Goal: Find specific page/section: Find specific page/section

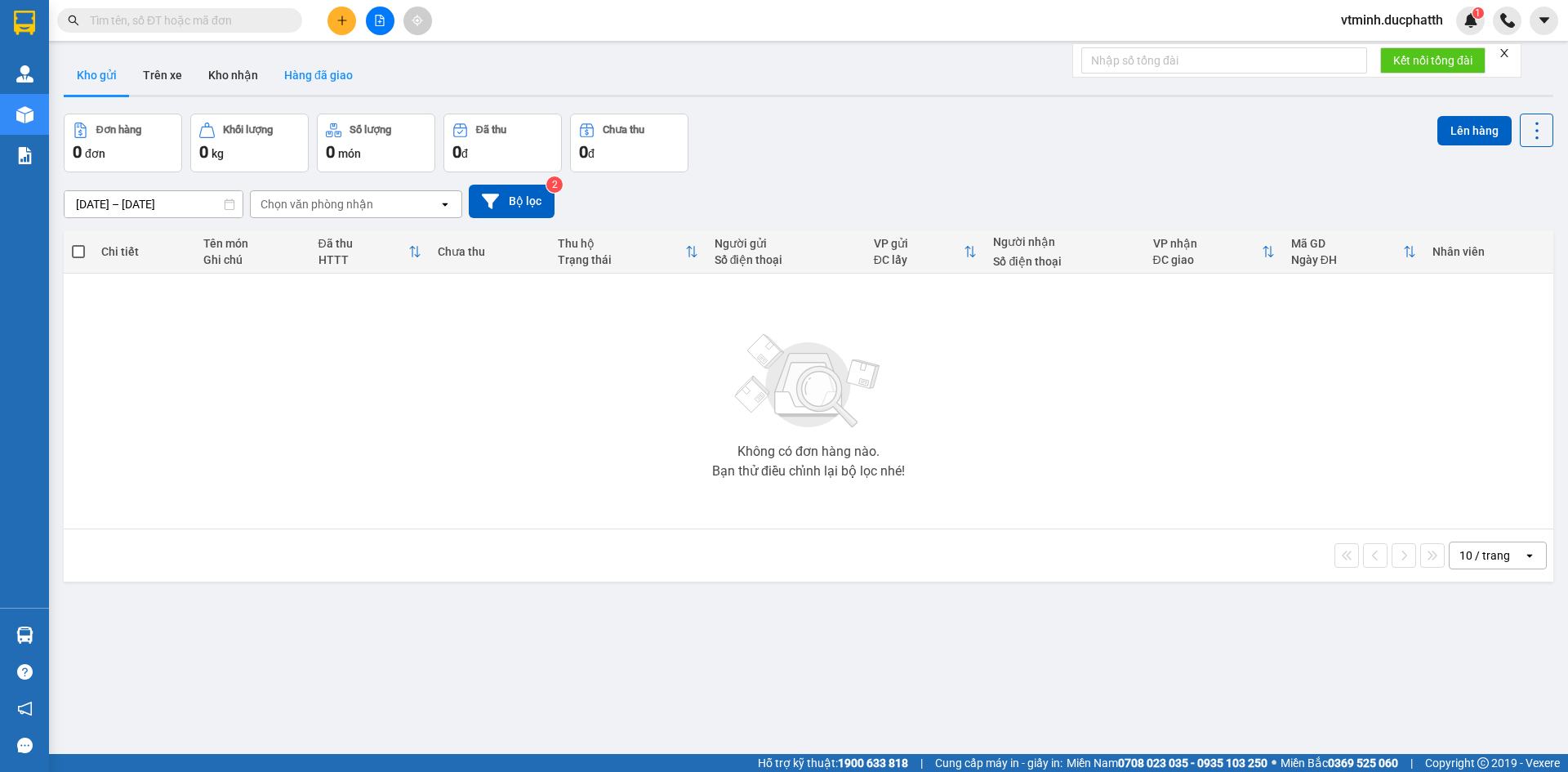
click at [280, 78] on button "Hàng đã giao" at bounding box center [318, 75] width 95 height 39
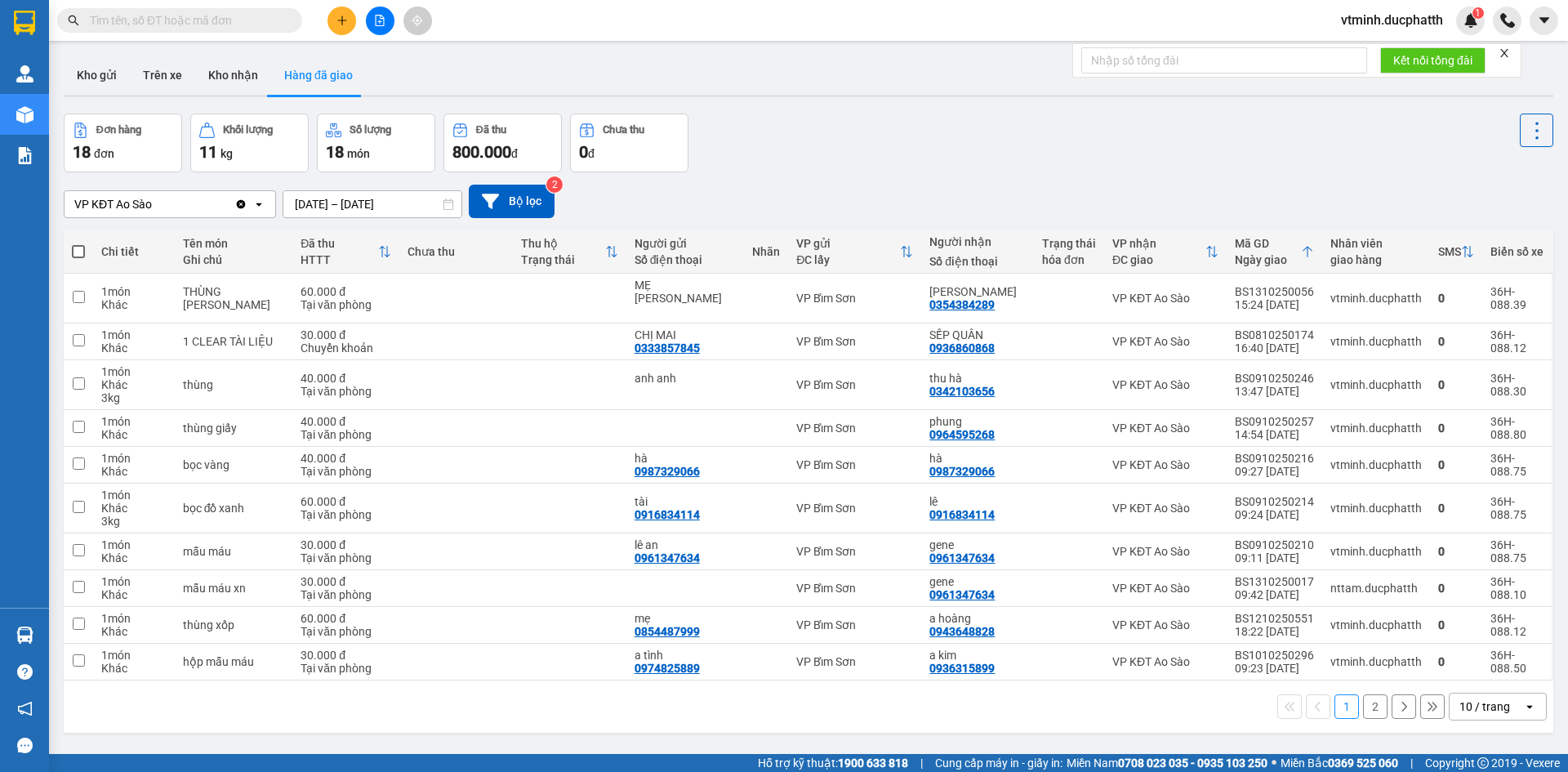
click at [199, 203] on div "VP KĐT Ao Sào" at bounding box center [150, 204] width 170 height 26
click at [236, 202] on icon "Clear value" at bounding box center [241, 204] width 13 height 13
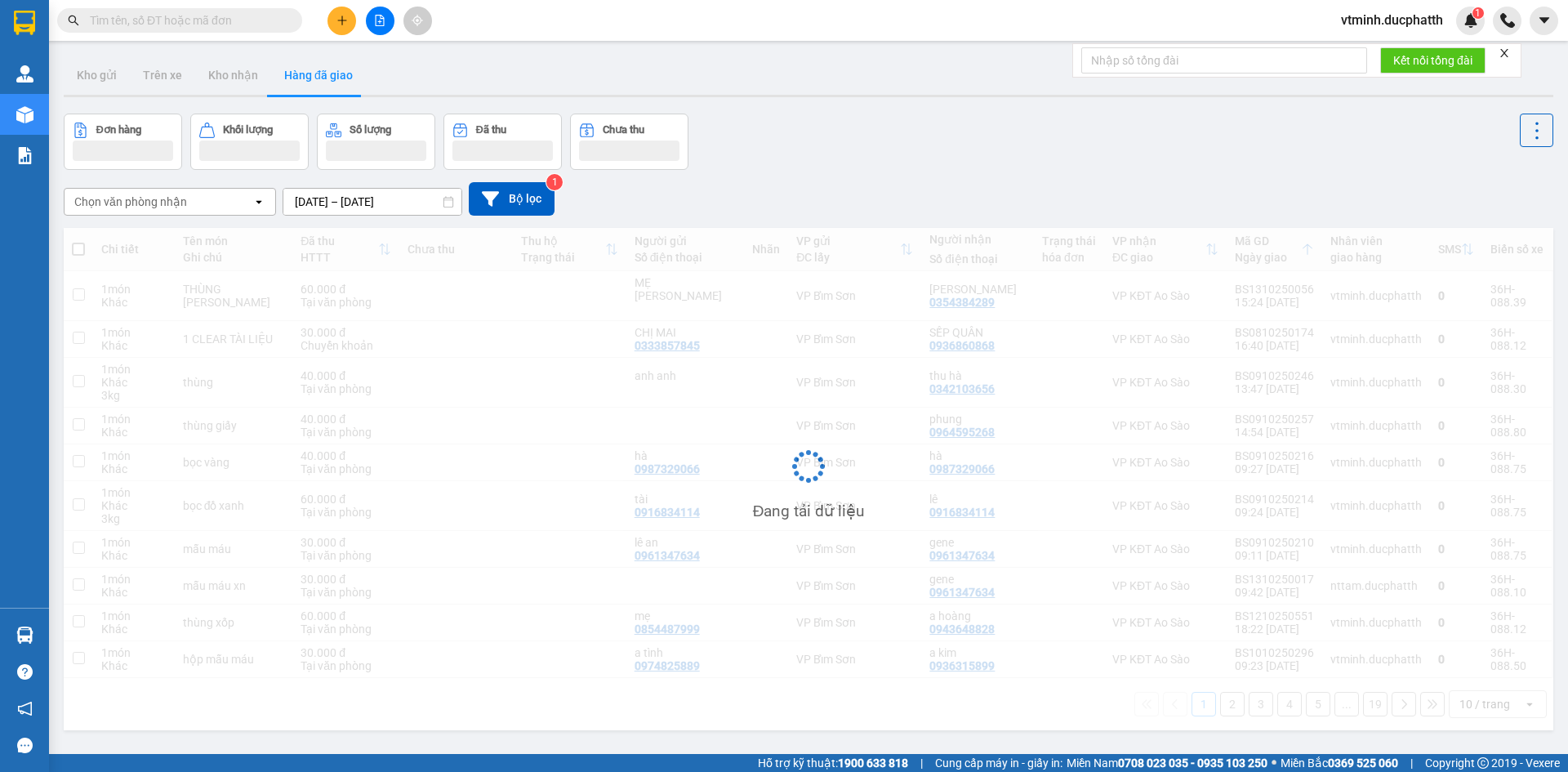
click at [238, 205] on div "Chọn văn phòng nhận" at bounding box center [159, 202] width 188 height 26
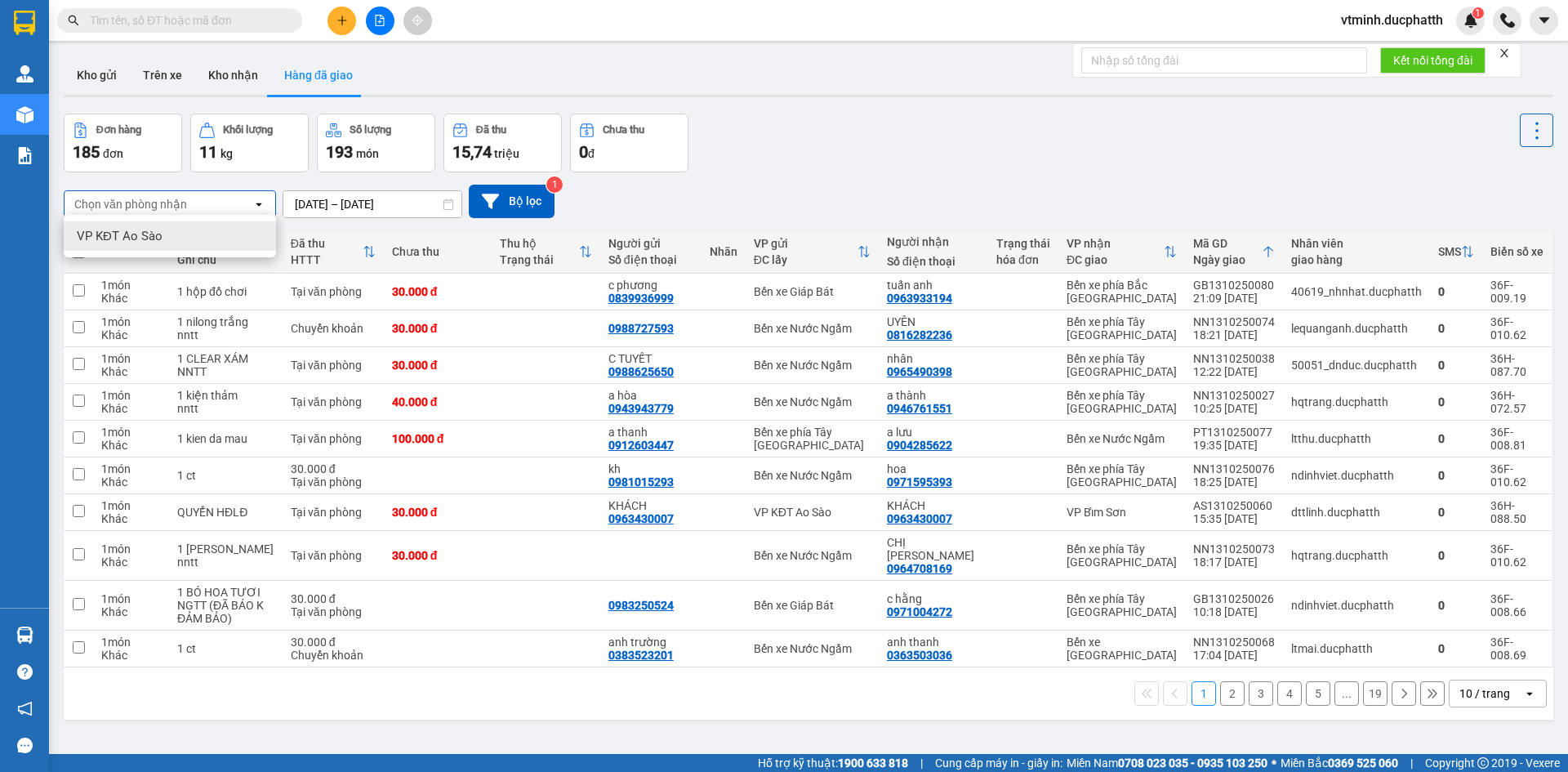
click at [220, 231] on div "VP KĐT Ao Sào" at bounding box center [170, 235] width 213 height 29
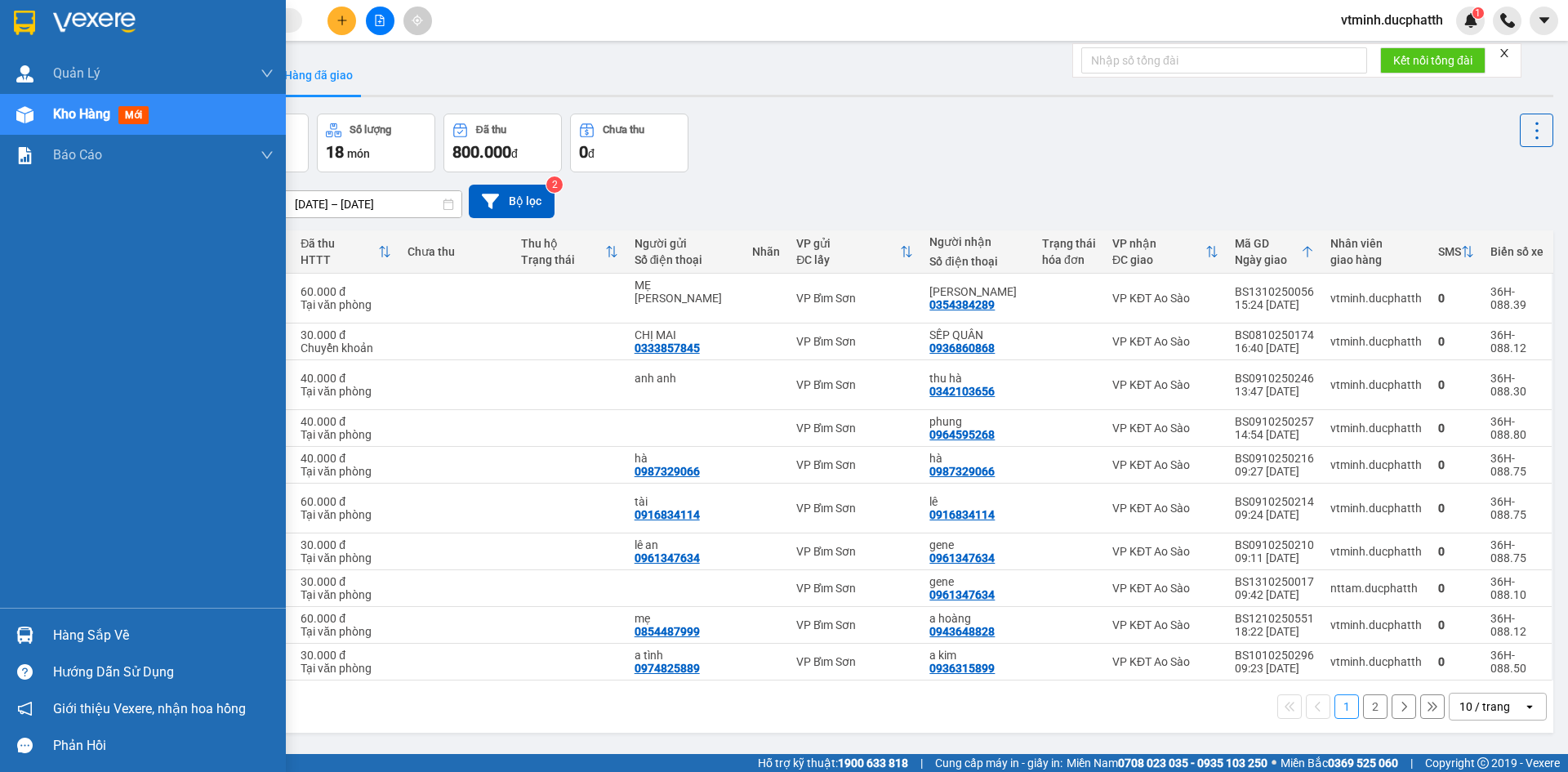
click at [91, 633] on div "Hàng sắp về" at bounding box center [163, 636] width 220 height 24
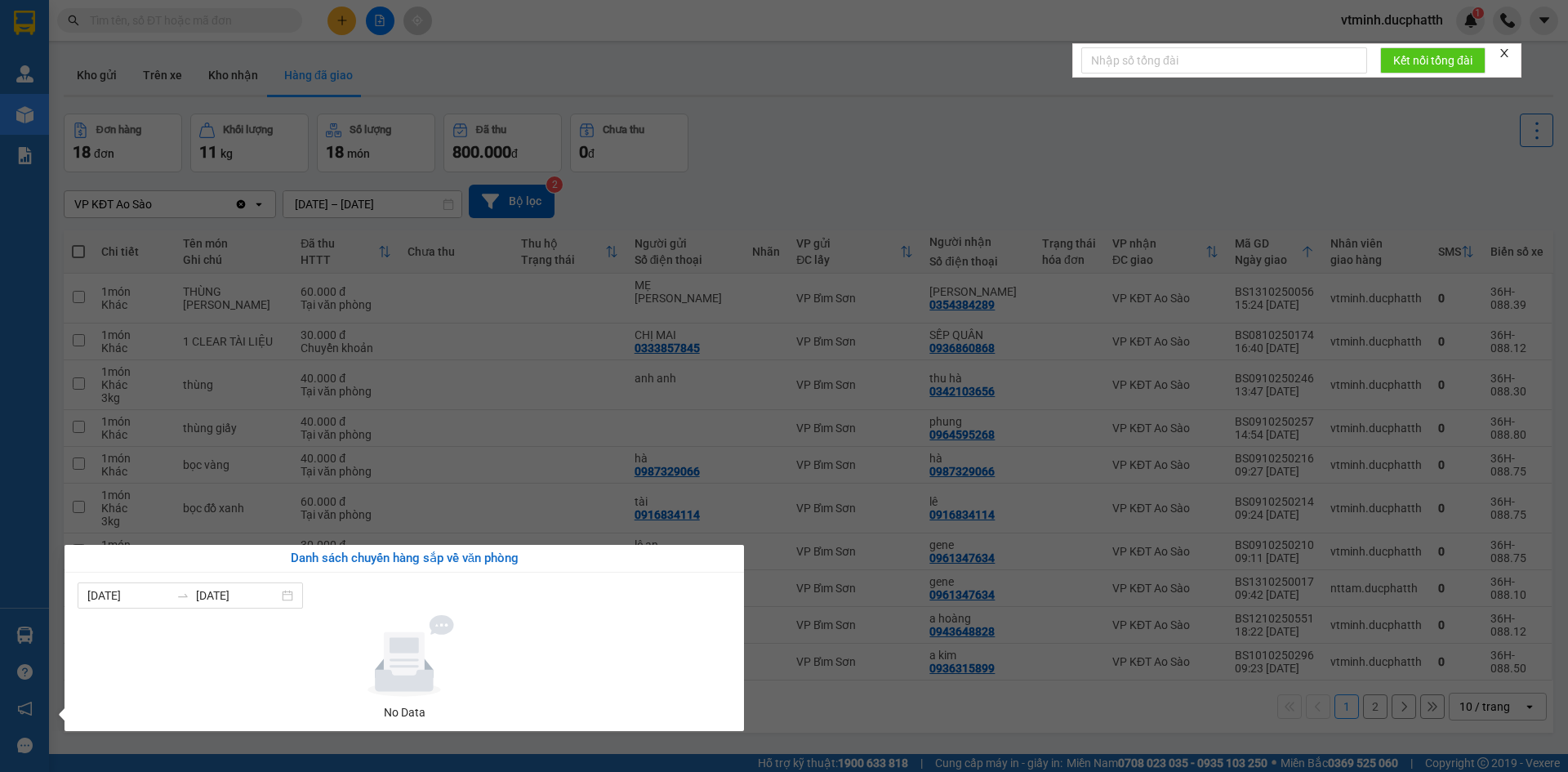
drag, startPoint x: 861, startPoint y: 171, endPoint x: 850, endPoint y: 171, distance: 11.0
click at [861, 171] on section "Kết quả tìm kiếm ( 0 ) Bộ lọc No Data vtminh.ducphatth 1 Quản [PERSON_NAME] lý …" at bounding box center [784, 386] width 1568 height 772
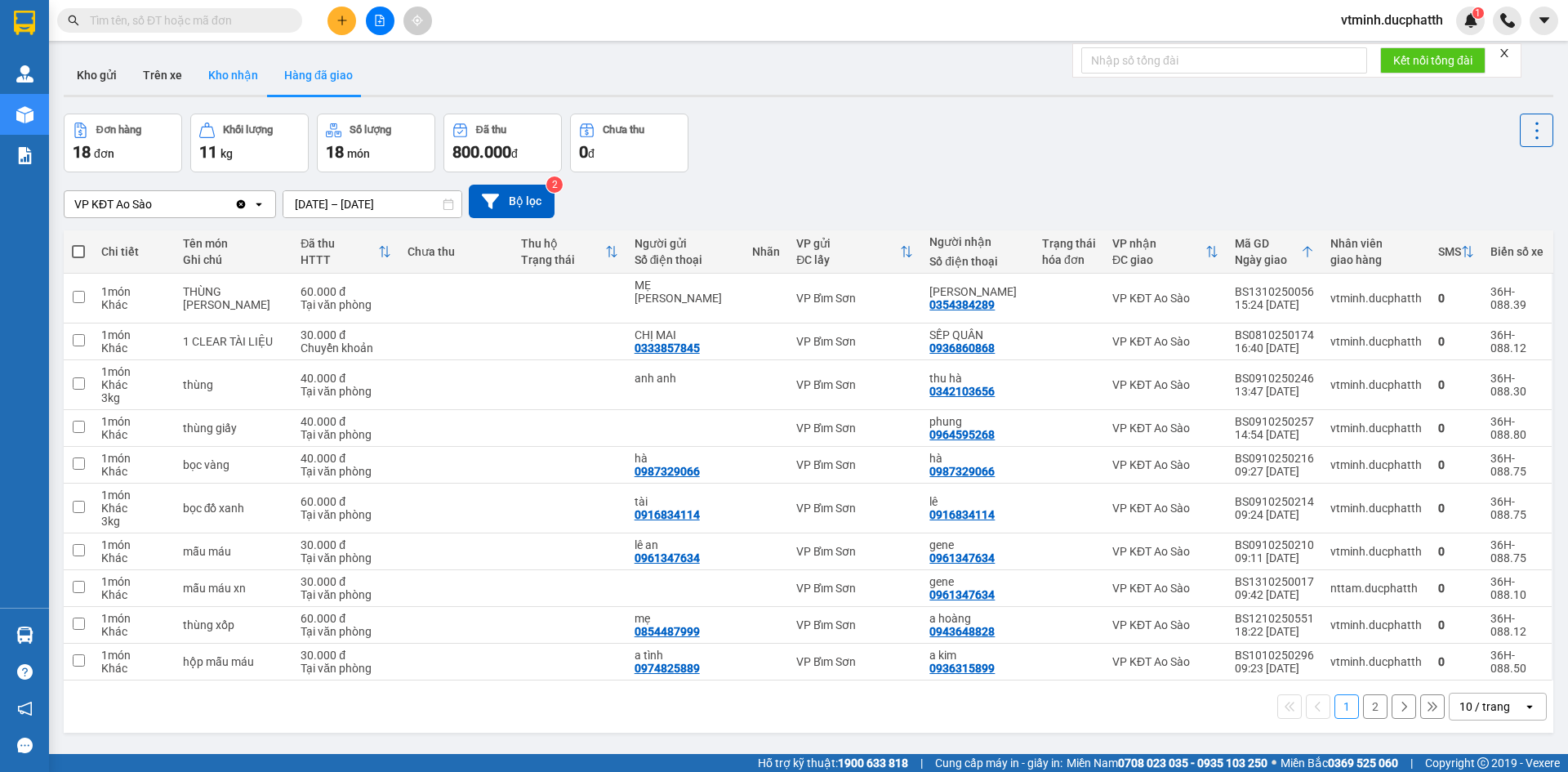
click at [238, 81] on button "Kho nhận" at bounding box center [233, 75] width 76 height 39
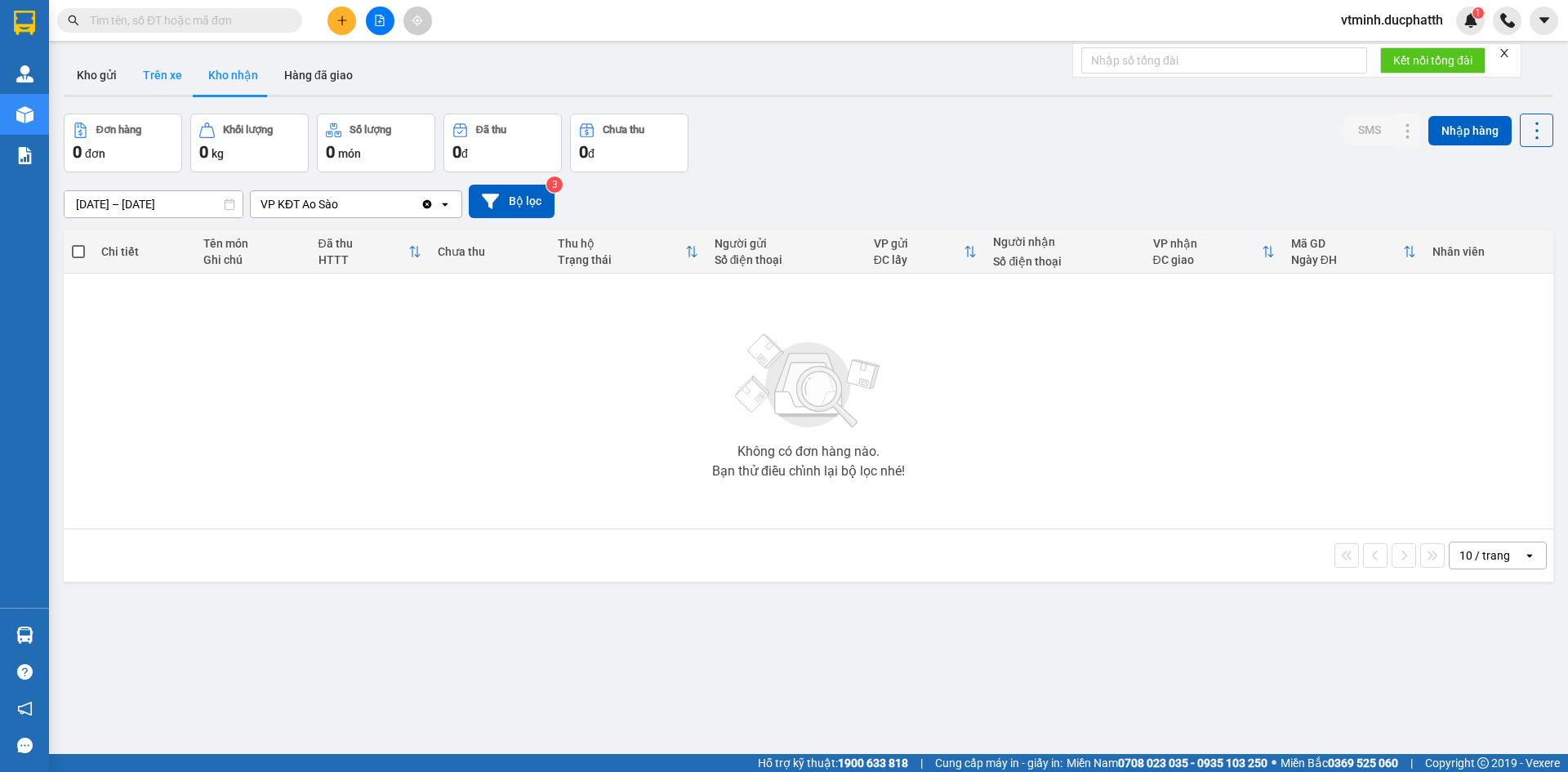
click at [151, 68] on button "Trên xe" at bounding box center [162, 75] width 65 height 39
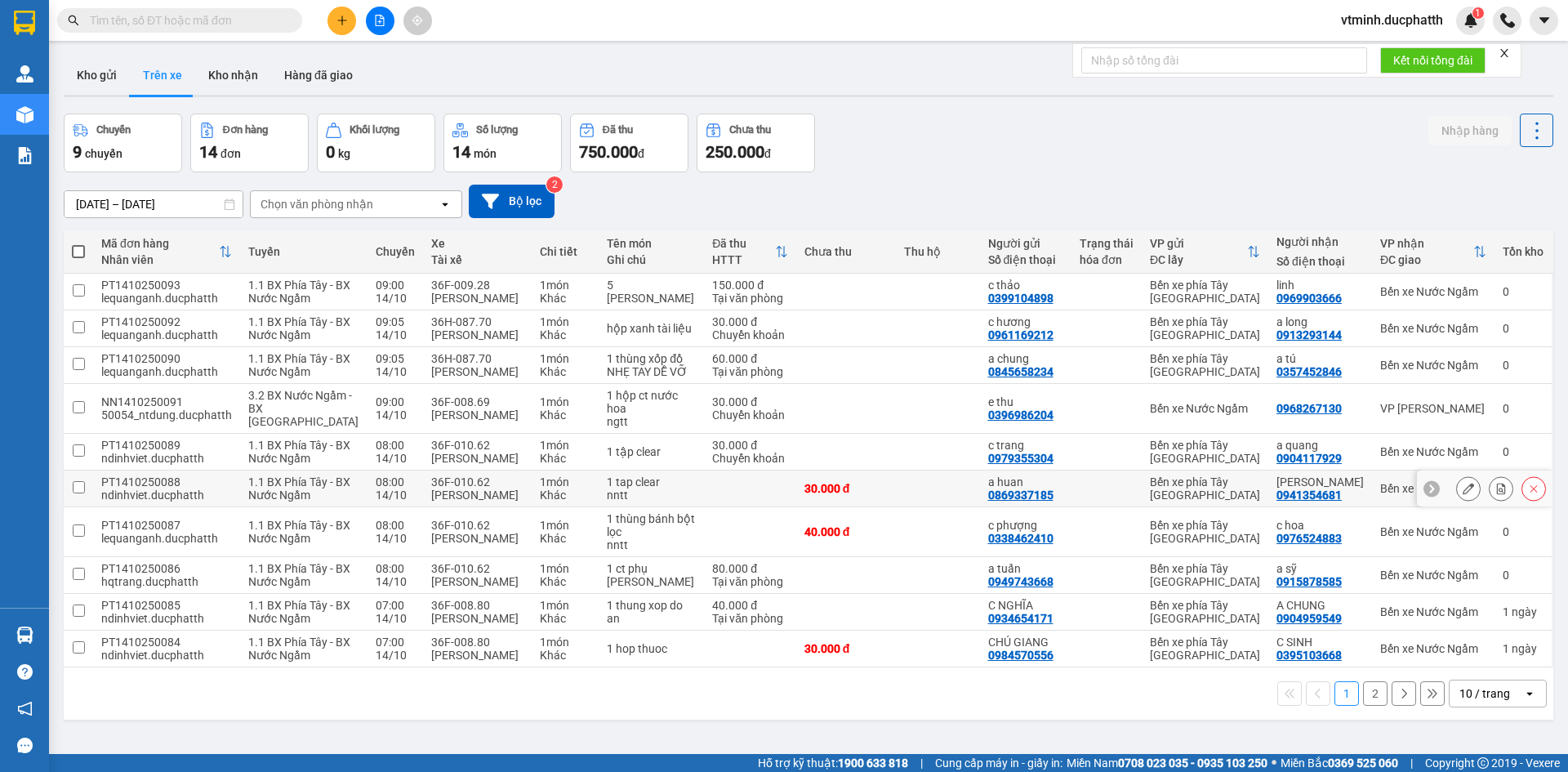
scroll to position [98, 0]
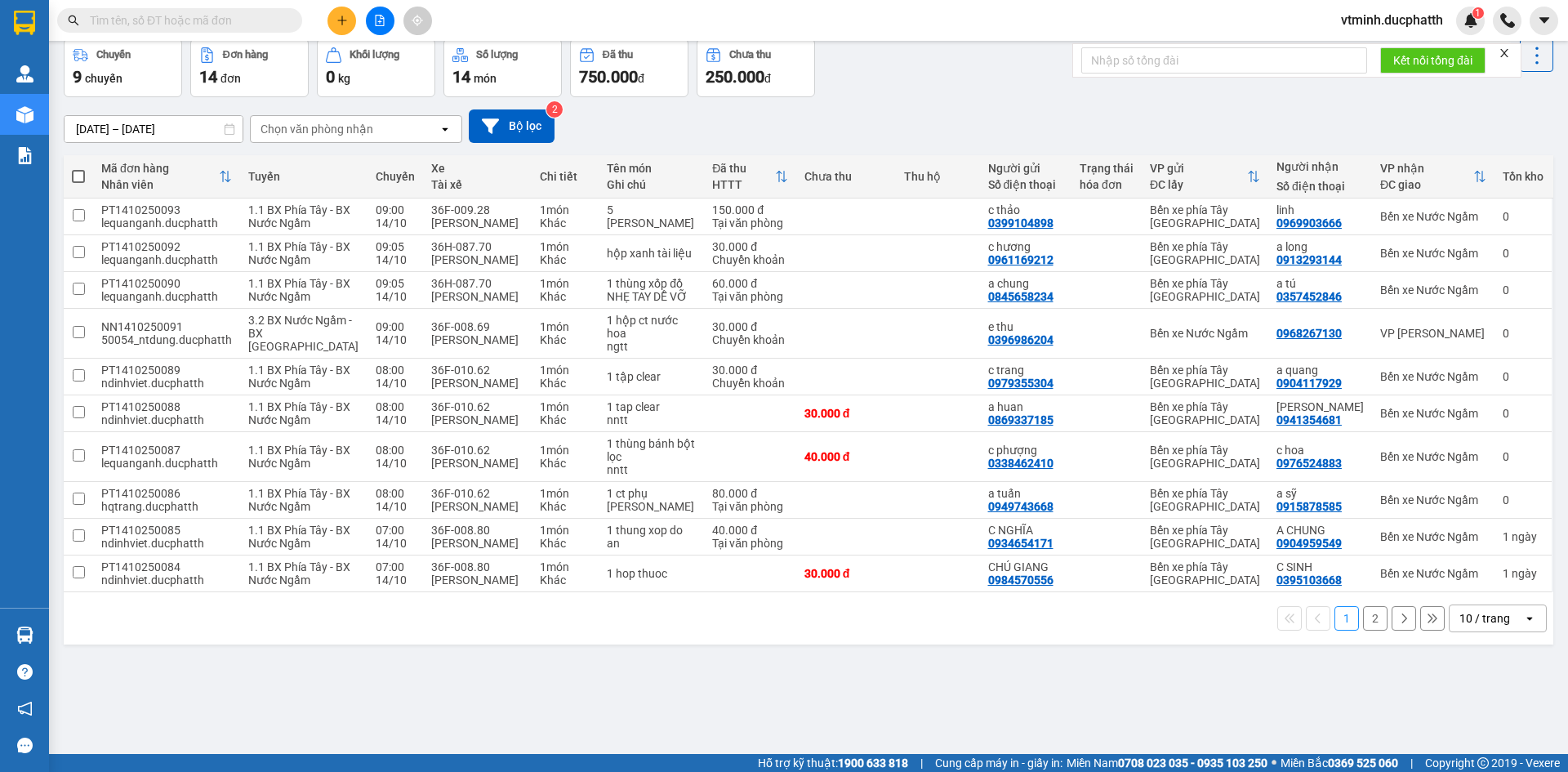
click at [1363, 630] on button "2" at bounding box center [1375, 618] width 24 height 24
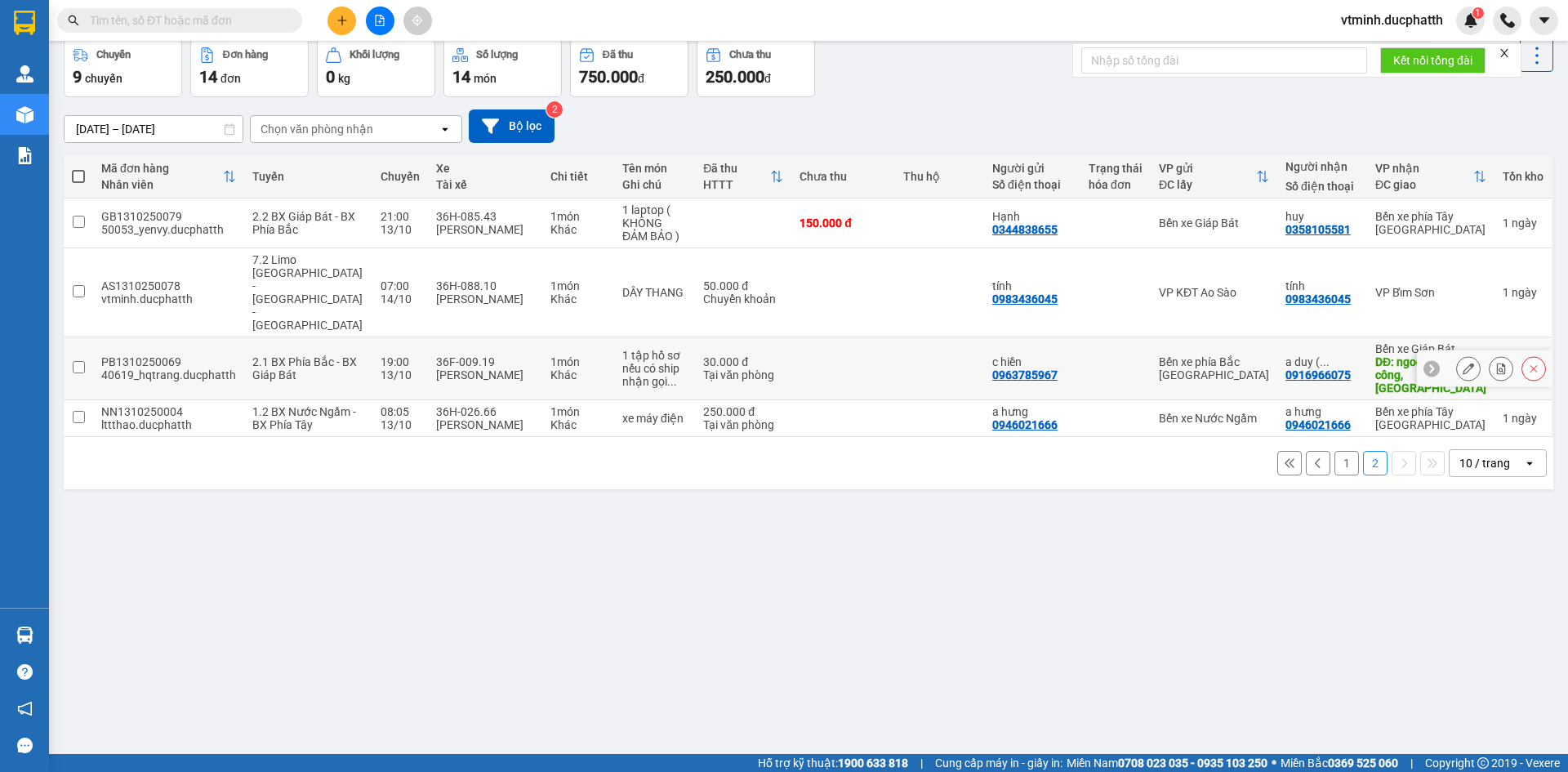
scroll to position [0, 0]
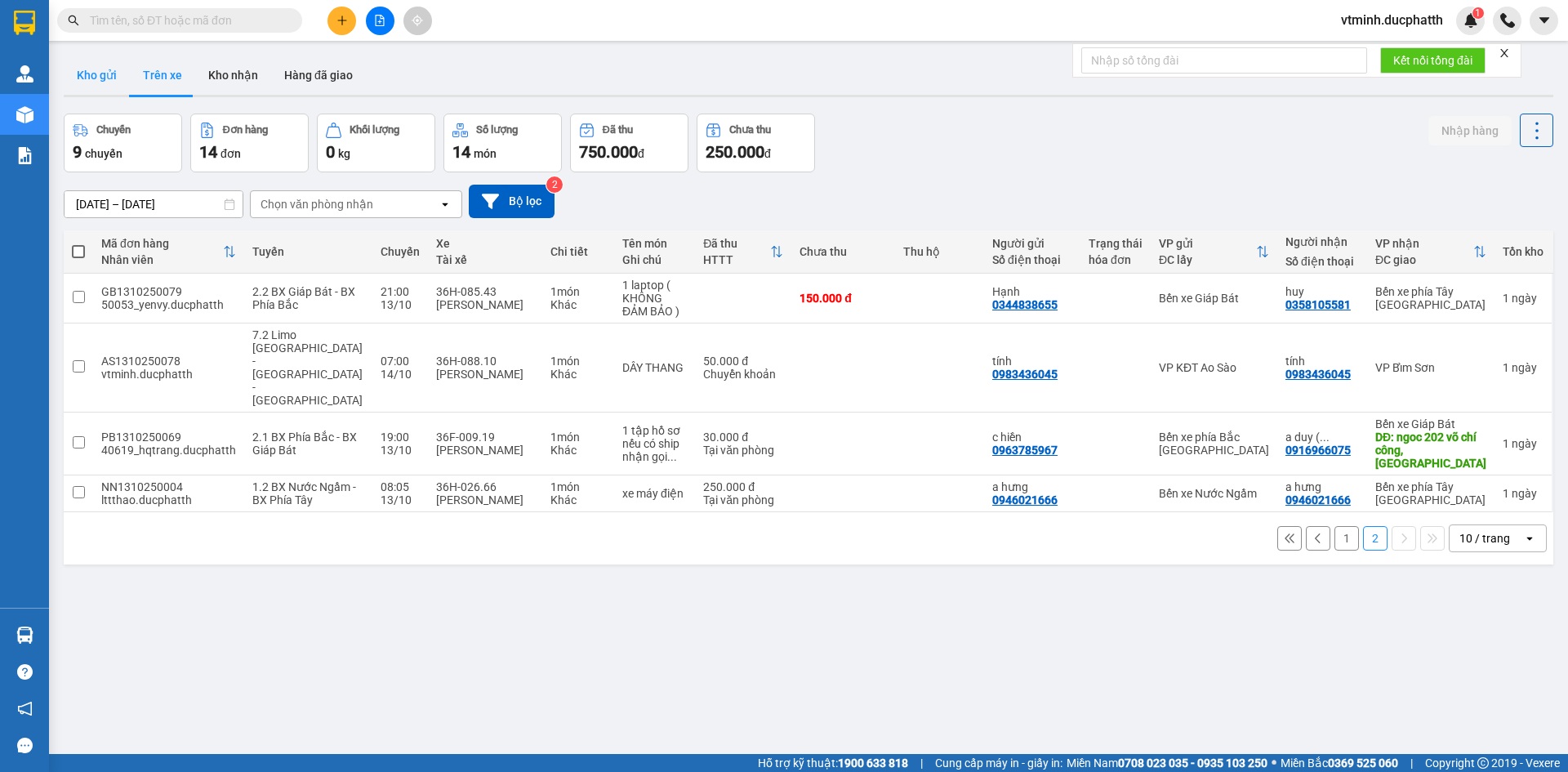
click at [93, 84] on button "Kho gửi" at bounding box center [97, 75] width 66 height 39
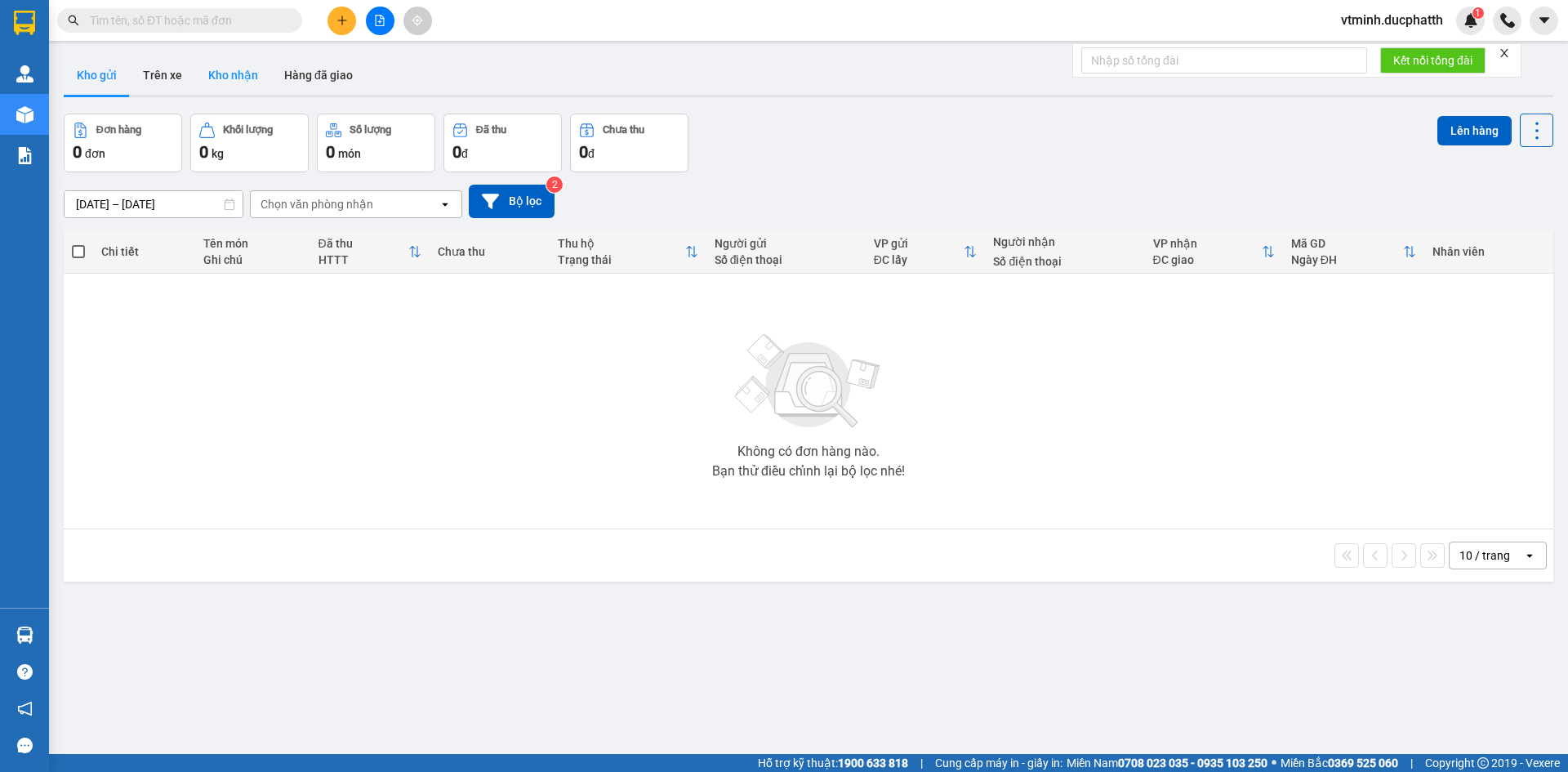
click at [227, 74] on button "Kho nhận" at bounding box center [233, 75] width 76 height 39
click at [314, 76] on button "Hàng đã giao" at bounding box center [318, 75] width 95 height 39
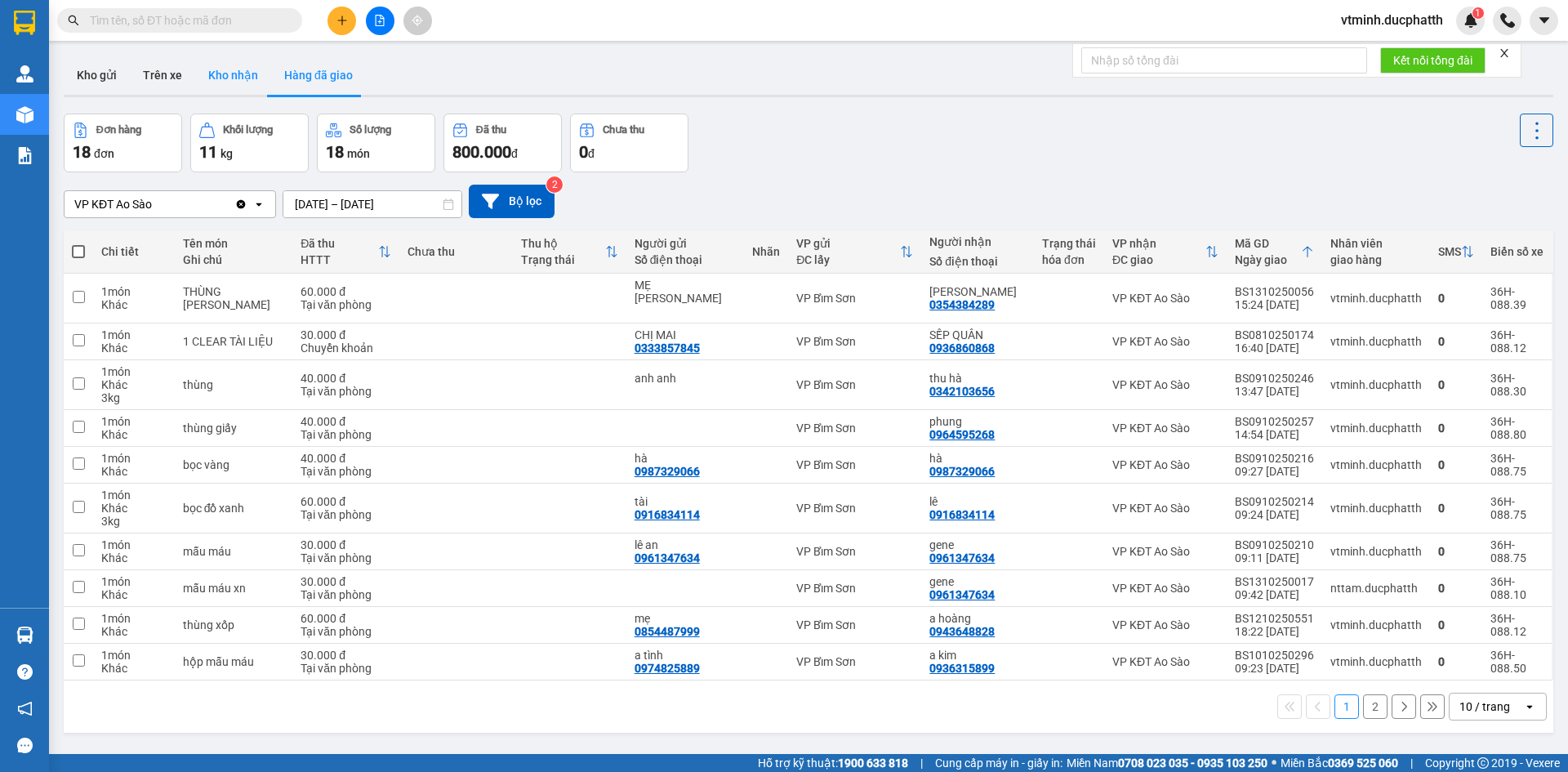
click at [202, 84] on button "Kho nhận" at bounding box center [233, 75] width 76 height 39
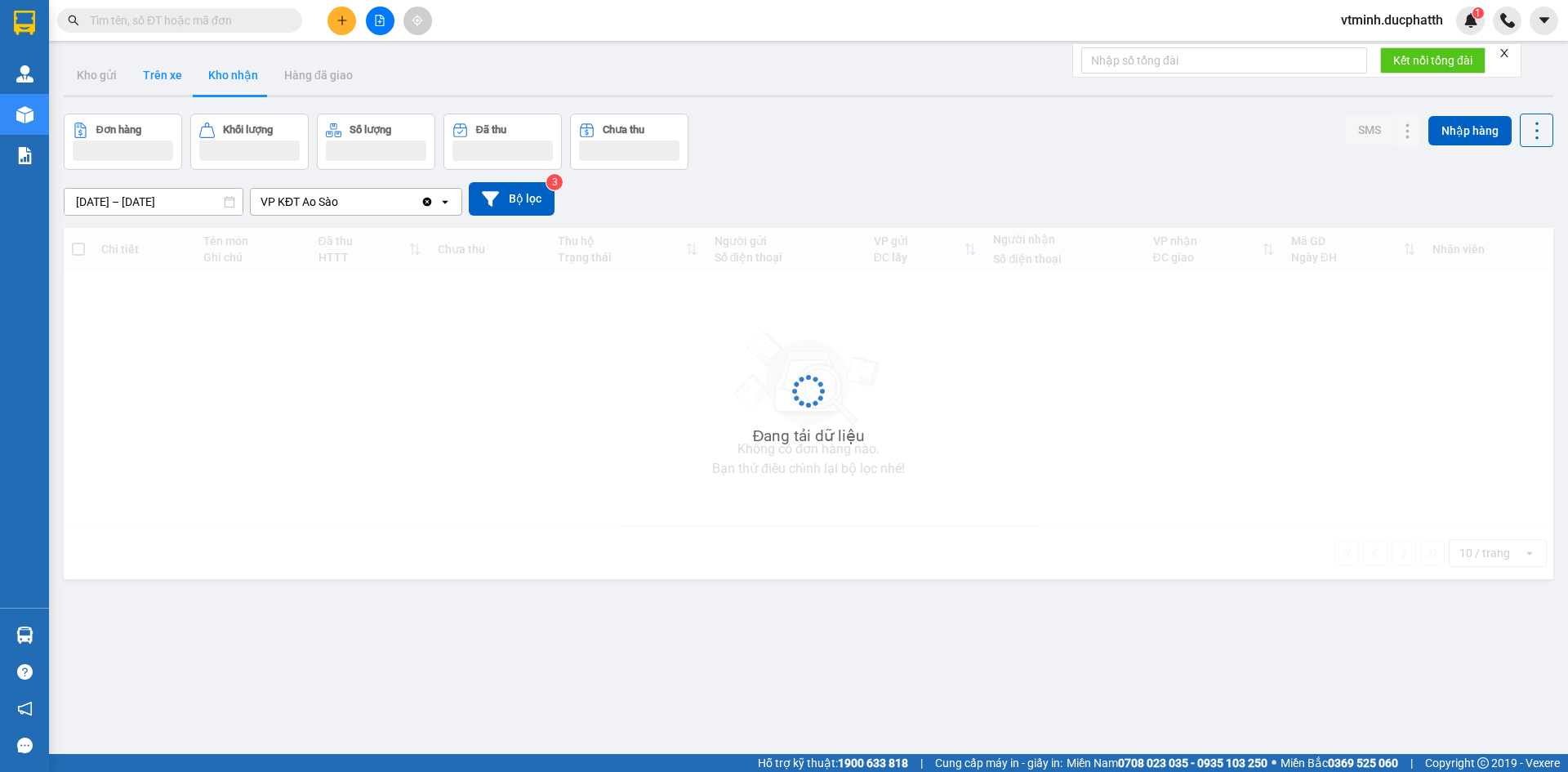
click at [168, 80] on button "Trên xe" at bounding box center [162, 75] width 65 height 39
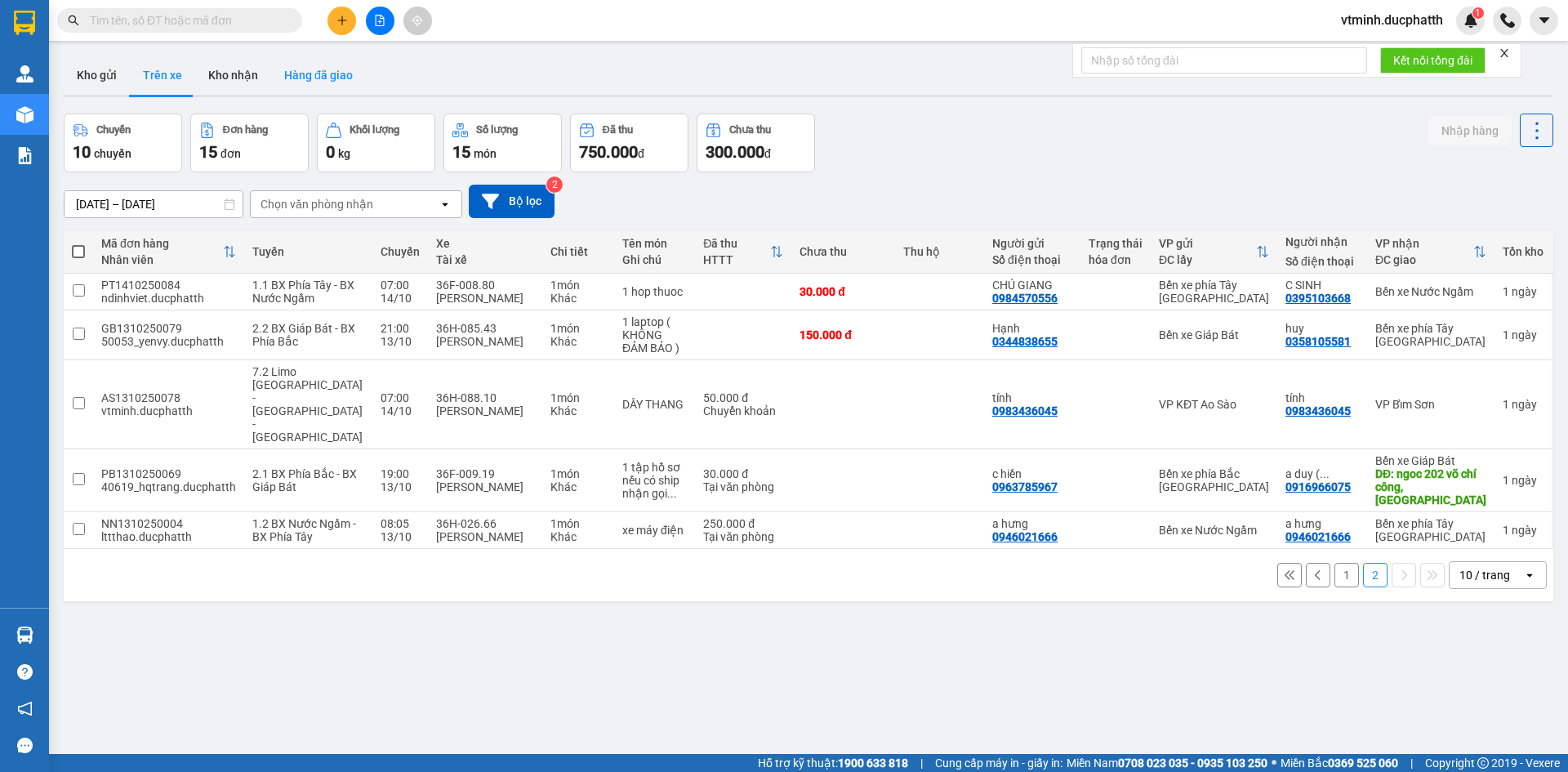
click at [287, 80] on button "Hàng đã giao" at bounding box center [318, 75] width 95 height 39
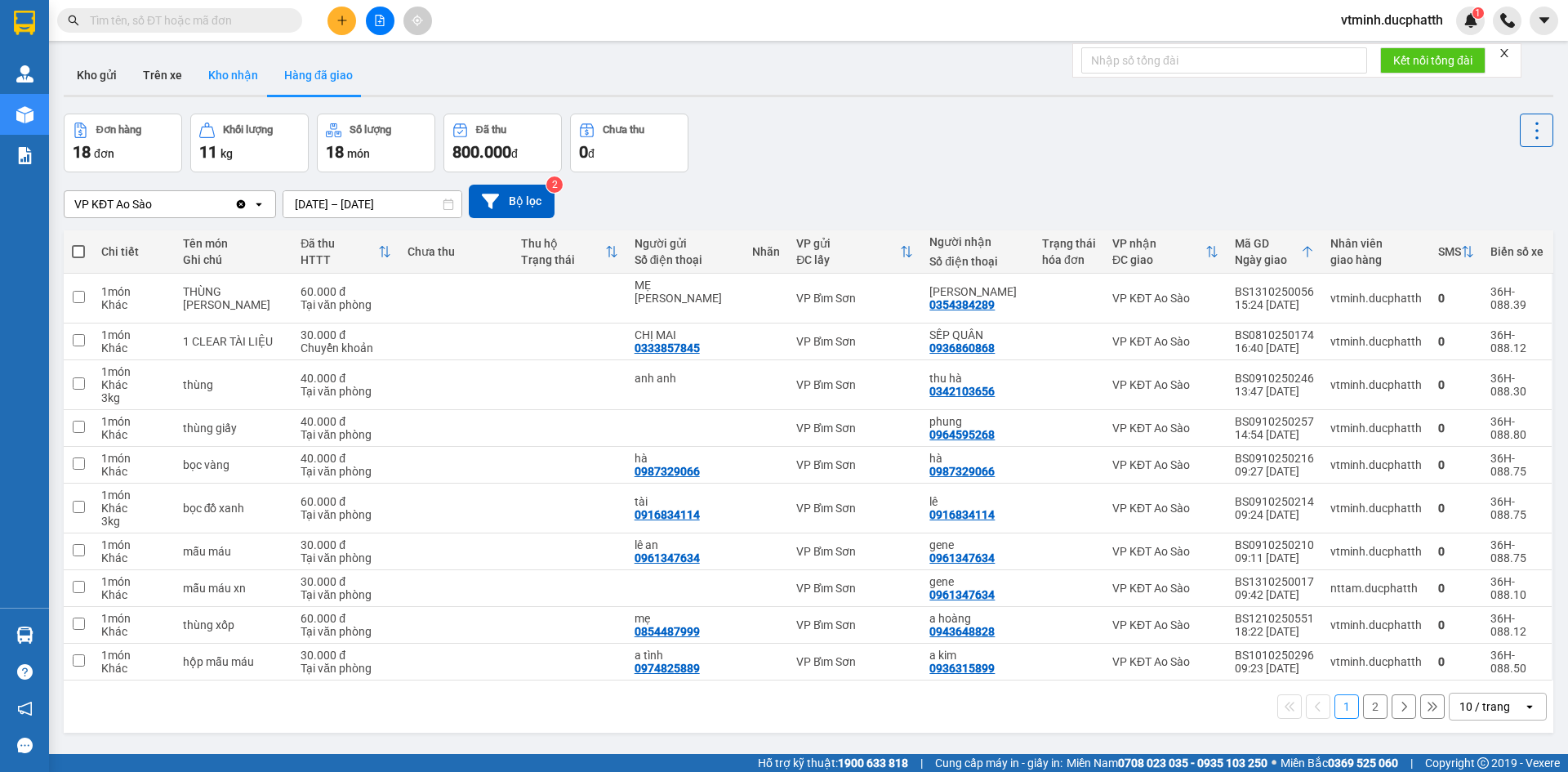
click at [228, 80] on button "Kho nhận" at bounding box center [233, 75] width 76 height 39
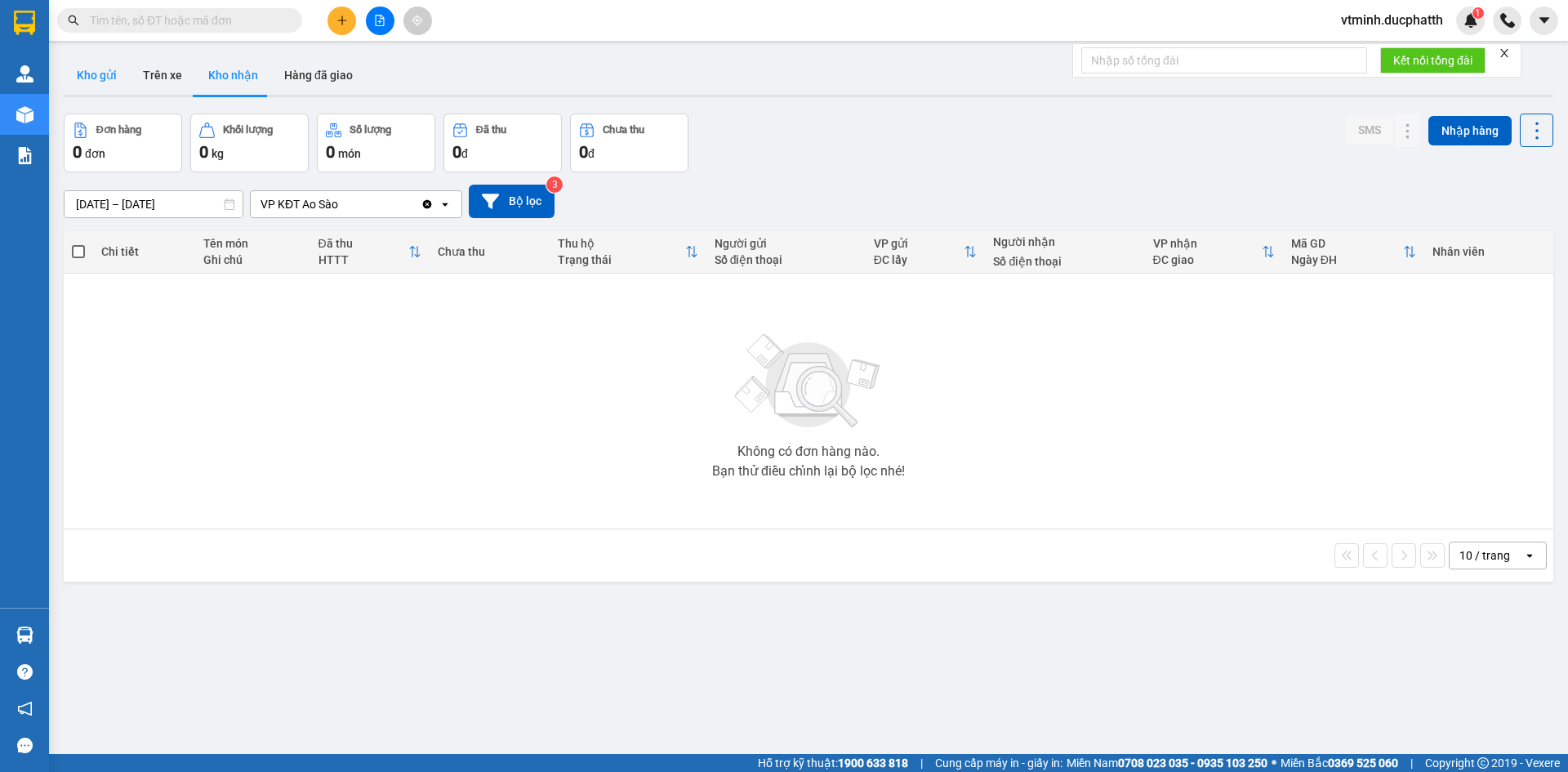
click at [117, 76] on button "Kho gửi" at bounding box center [97, 75] width 66 height 39
click at [229, 81] on button "Kho nhận" at bounding box center [233, 75] width 76 height 39
click at [171, 83] on button "Trên xe" at bounding box center [162, 75] width 65 height 39
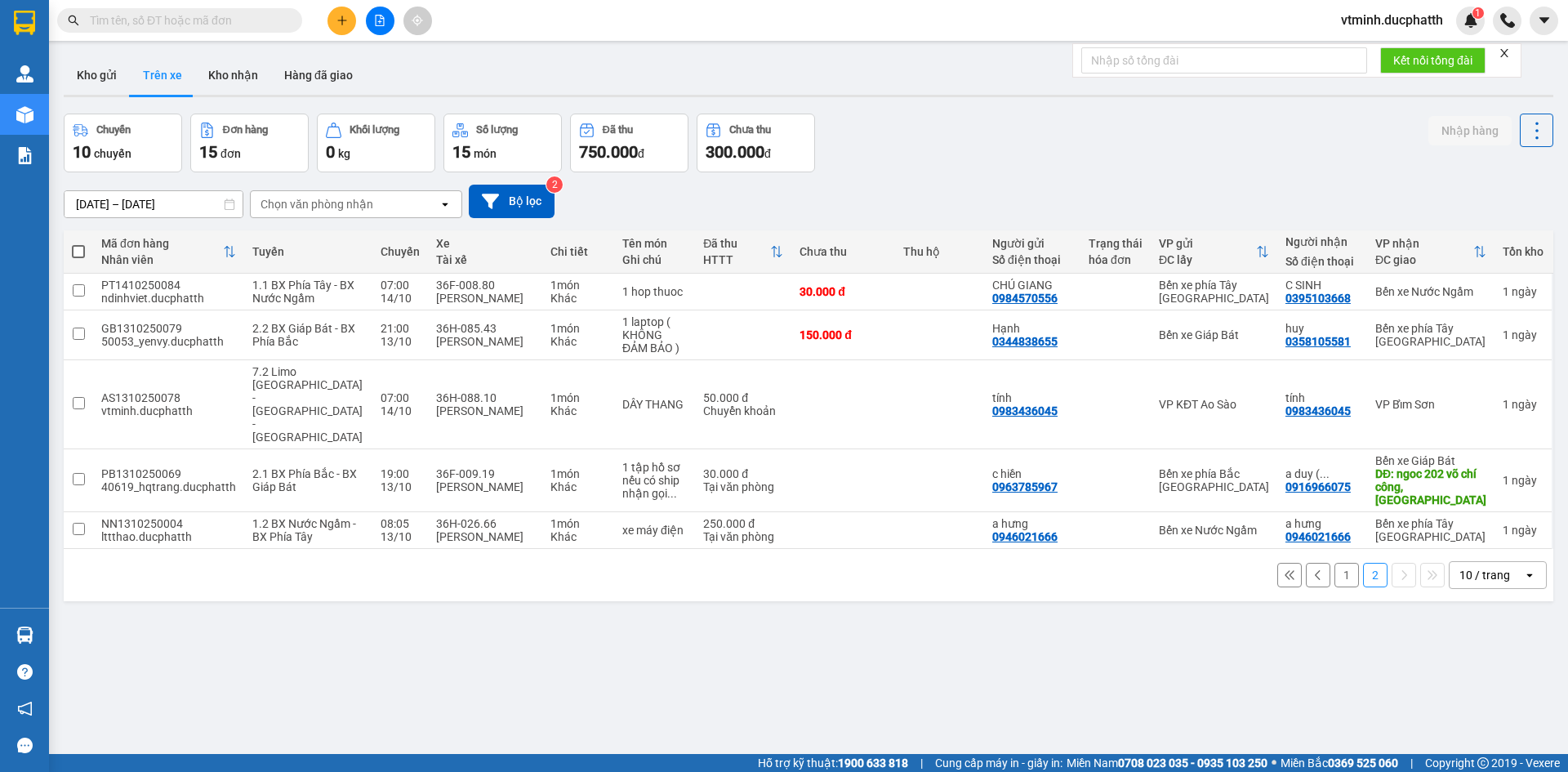
click at [328, 196] on div "Chọn văn phòng nhận" at bounding box center [317, 203] width 113 height 16
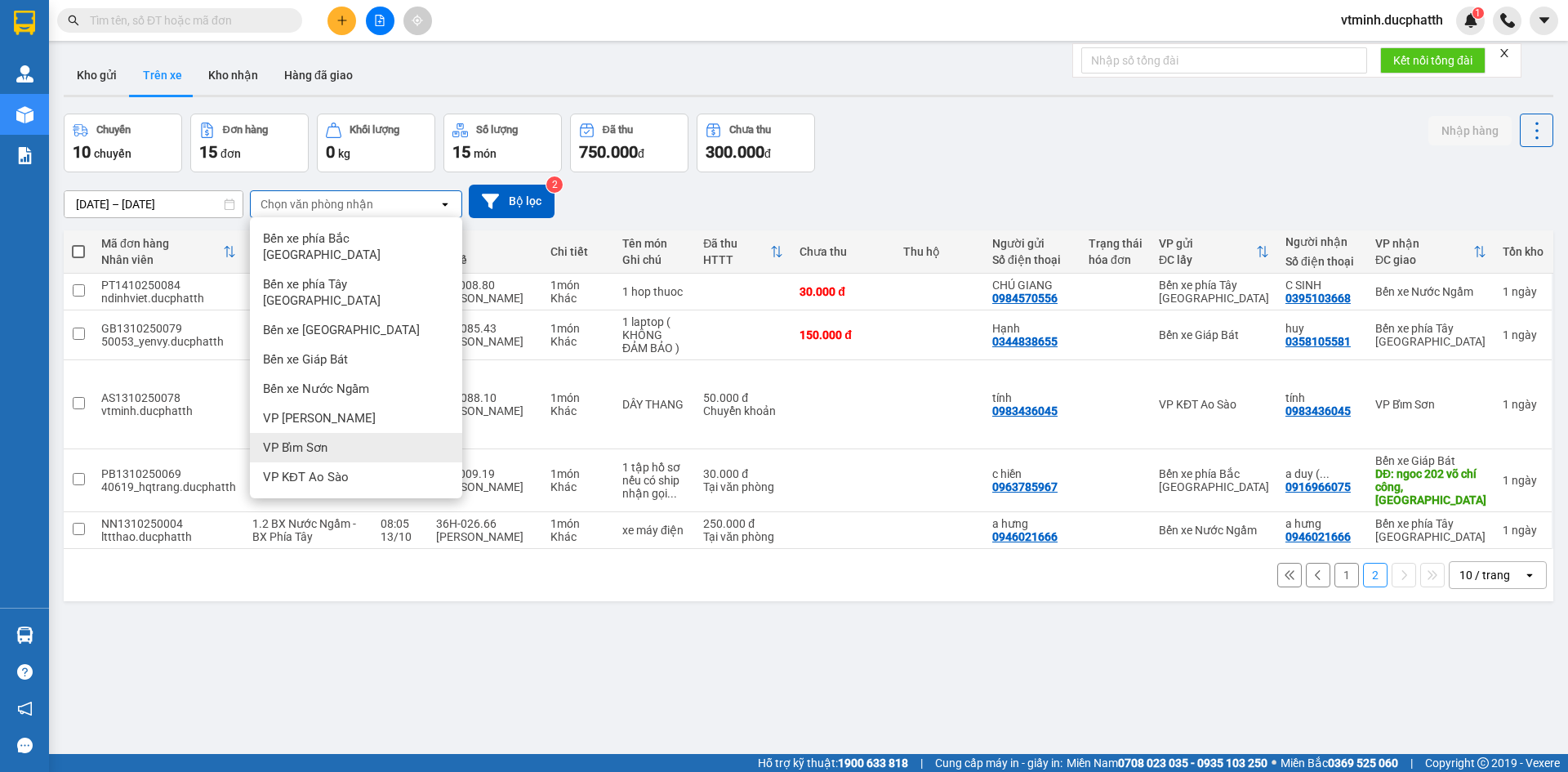
click at [379, 433] on div "VP Bỉm Sơn" at bounding box center [356, 447] width 213 height 29
